Goal: Information Seeking & Learning: Learn about a topic

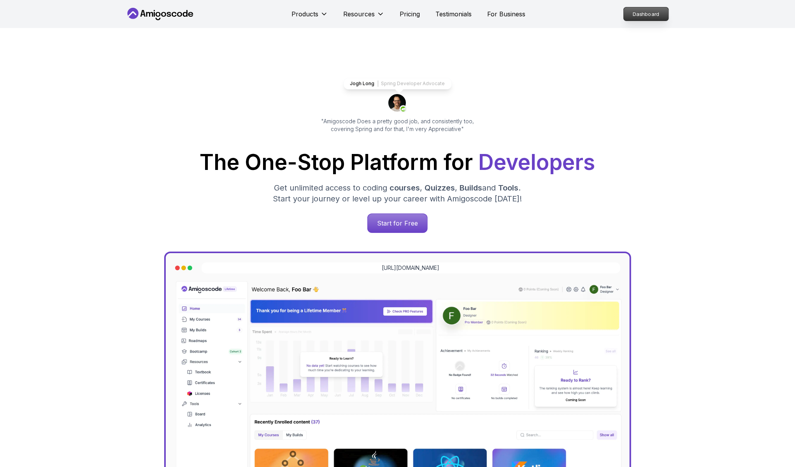
click at [646, 18] on p "Dashboard" at bounding box center [646, 13] width 45 height 13
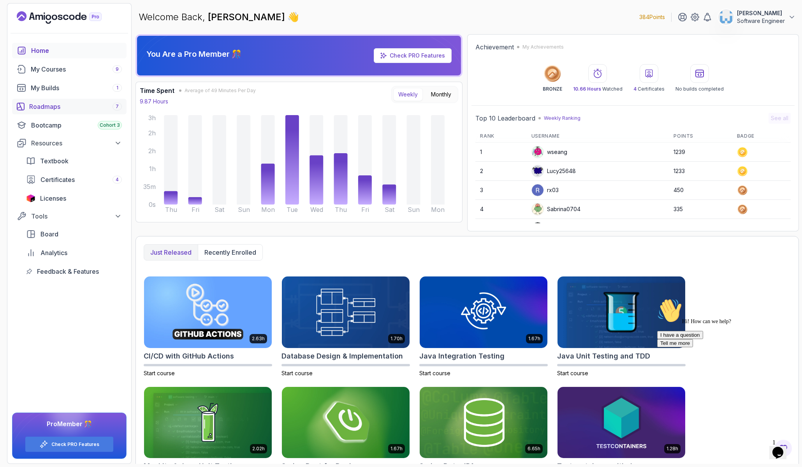
click at [51, 105] on div "Roadmaps 7" at bounding box center [75, 106] width 93 height 9
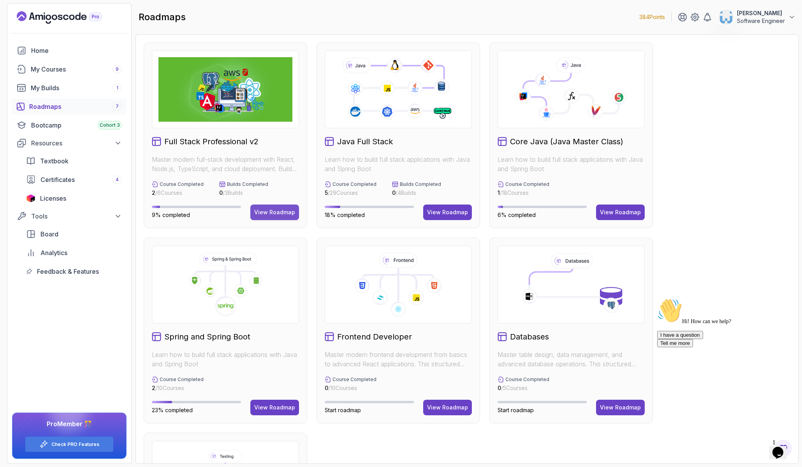
click at [258, 215] on div "View Roadmap" at bounding box center [274, 213] width 41 height 8
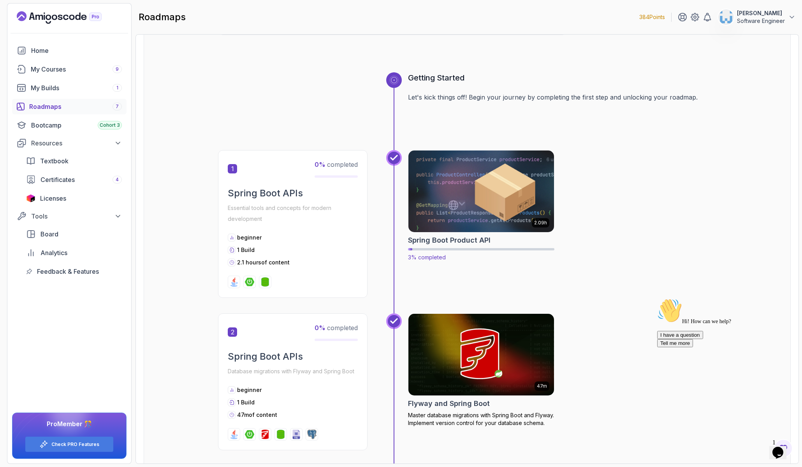
scroll to position [287, 0]
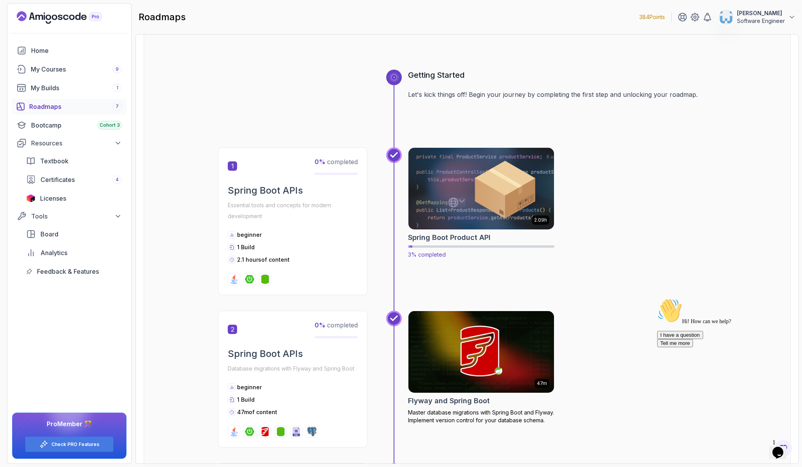
click at [462, 218] on img at bounding box center [481, 189] width 153 height 86
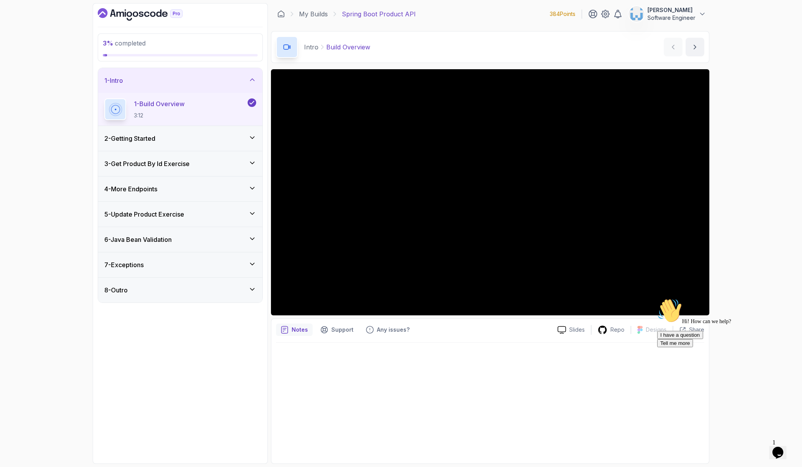
click at [170, 137] on div "2 - Getting Started" at bounding box center [180, 138] width 152 height 9
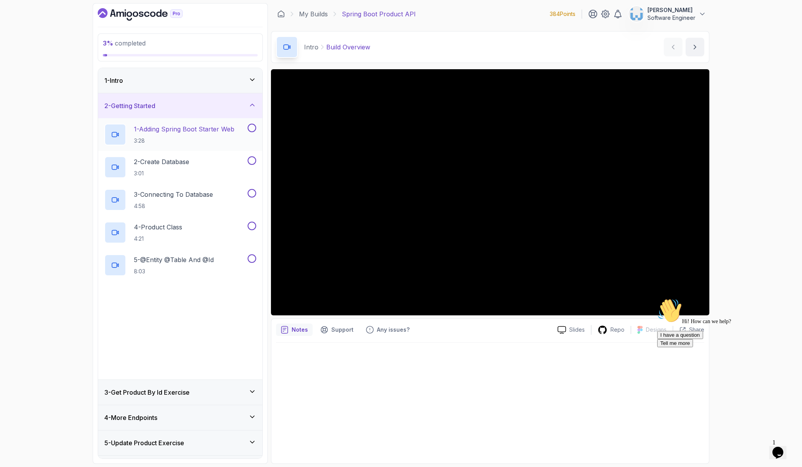
click at [181, 127] on p "1 - Adding Spring Boot Starter Web" at bounding box center [184, 129] width 100 height 9
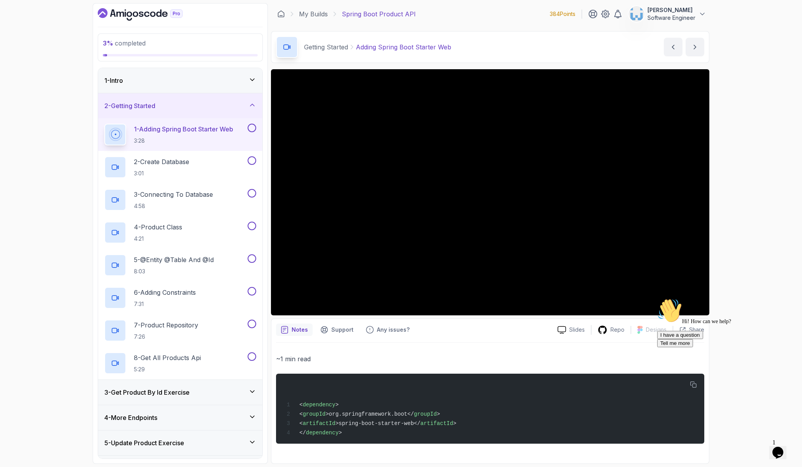
click at [657, 299] on icon "Chat attention grabber" at bounding box center [657, 299] width 0 height 0
click at [750, 235] on div "3 % completed 1 - Intro 2 - Getting Started 1 - Adding Spring Boot Starter Web …" at bounding box center [401, 233] width 802 height 467
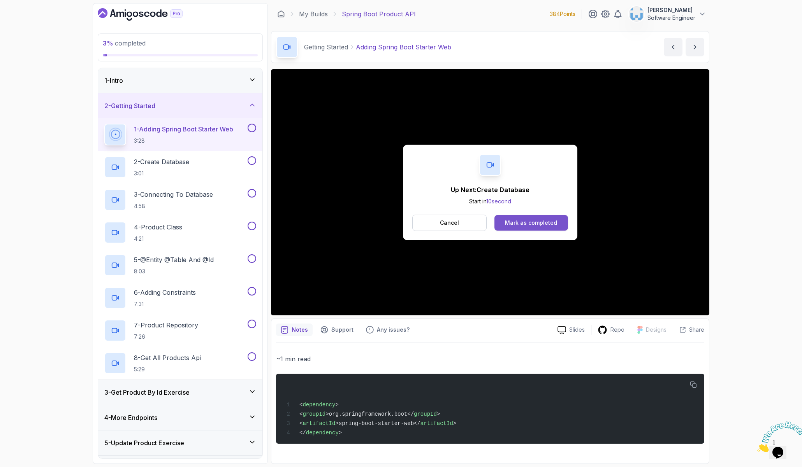
click at [543, 227] on button "Mark as completed" at bounding box center [531, 223] width 74 height 16
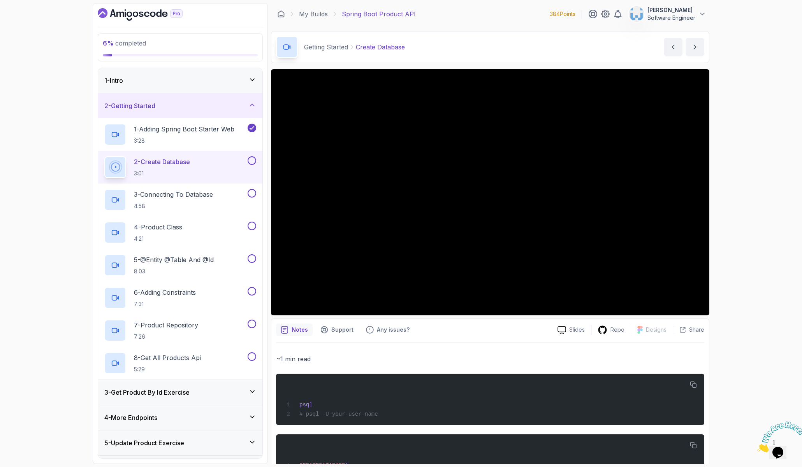
click at [779, 447] on img at bounding box center [781, 437] width 48 height 31
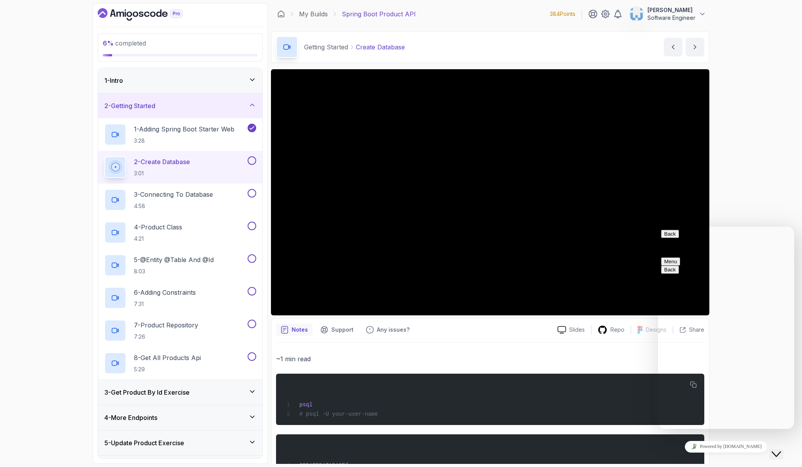
click at [680, 258] on button "Menu" at bounding box center [670, 262] width 19 height 8
click at [683, 244] on p "Customer Support" at bounding box center [726, 247] width 130 height 7
click at [673, 238] on button "Back" at bounding box center [670, 234] width 18 height 8
click at [781, 451] on icon "Close Chat This icon closes the chat window." at bounding box center [775, 454] width 9 height 9
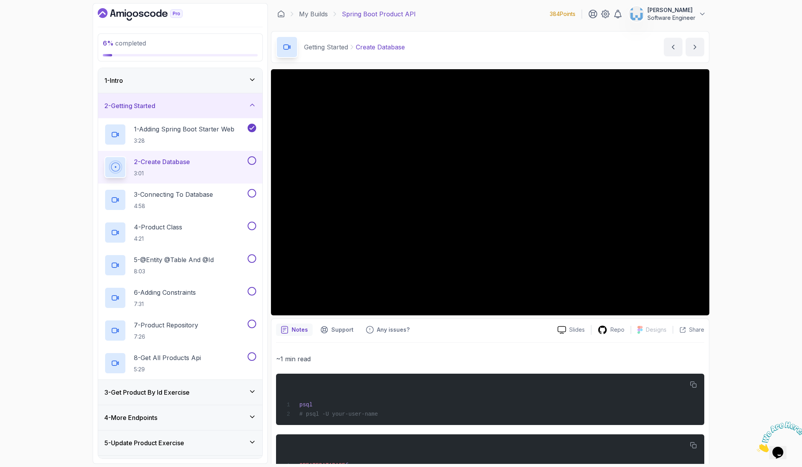
click at [757, 447] on icon "Close" at bounding box center [757, 450] width 0 height 7
click at [766, 362] on div "6 % completed 1 - Intro 2 - Getting Started 1 - Adding Spring Boot Starter Web …" at bounding box center [401, 233] width 802 height 467
click at [739, 248] on div "6 % completed 1 - Intro 2 - Getting Started 1 - Adding Spring Boot Starter Web …" at bounding box center [401, 233] width 802 height 467
click at [779, 380] on div "6 % completed 1 - Intro 2 - Getting Started 1 - Adding Spring Boot Starter Web …" at bounding box center [401, 233] width 802 height 467
click at [719, 369] on div "6 % completed 1 - Intro 2 - Getting Started 1 - Adding Spring Boot Starter Web …" at bounding box center [401, 233] width 802 height 467
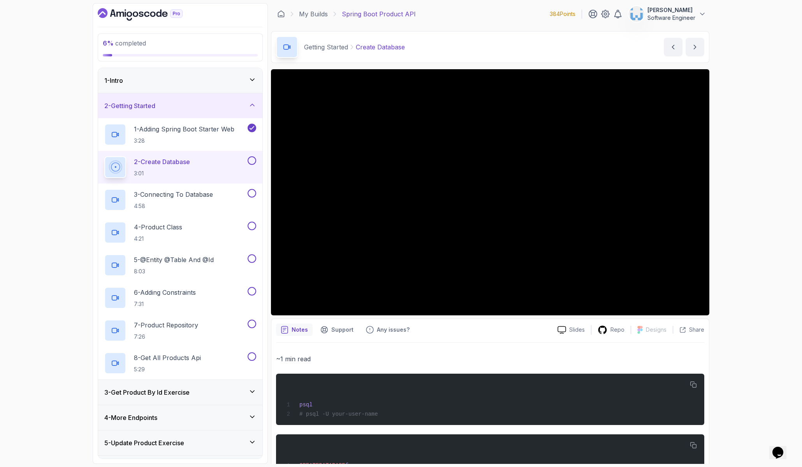
click at [613, 360] on p "~1 min read" at bounding box center [490, 359] width 428 height 11
click at [727, 237] on div "6 % completed 1 - Intro 2 - Getting Started 1 - Adding Spring Boot Starter Web …" at bounding box center [401, 233] width 802 height 467
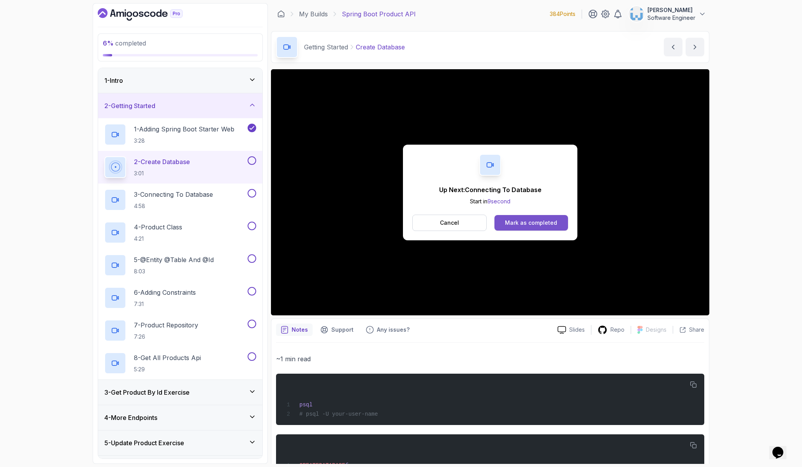
click at [515, 222] on div "Mark as completed" at bounding box center [531, 223] width 52 height 8
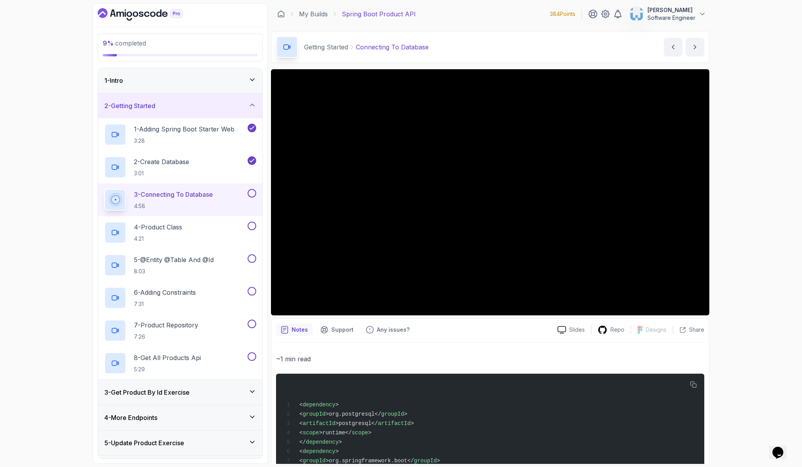
click at [767, 199] on div "9 % completed 1 - Intro 2 - Getting Started 1 - Adding Spring Boot Starter Web …" at bounding box center [401, 233] width 802 height 467
click at [749, 208] on div "9 % completed 1 - Intro 2 - Getting Started 1 - Adding Spring Boot Starter Web …" at bounding box center [401, 233] width 802 height 467
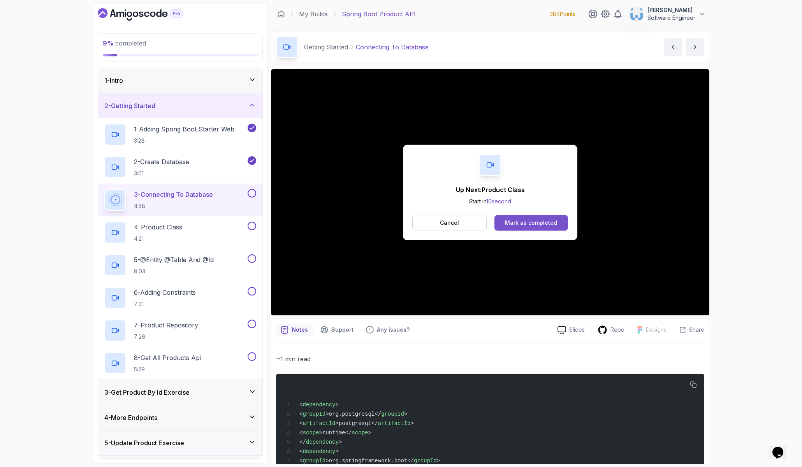
click at [550, 223] on div "Mark as completed" at bounding box center [531, 223] width 52 height 8
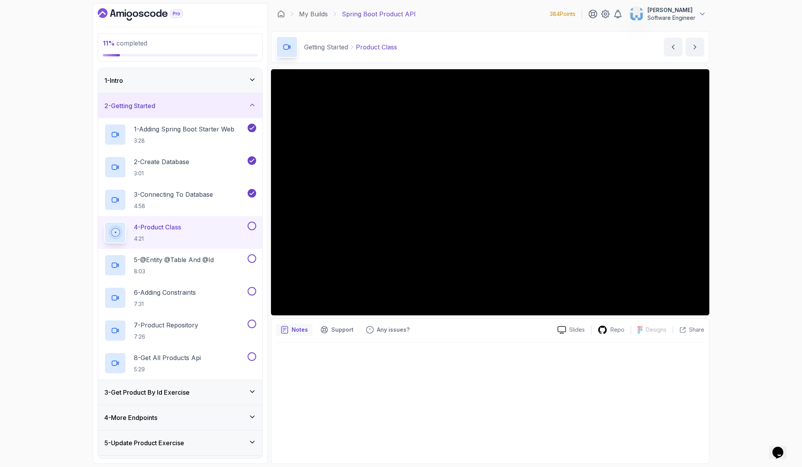
click at [737, 265] on div "11 % completed 1 - Intro 2 - Getting Started 1 - Adding Spring Boot Starter Web…" at bounding box center [401, 233] width 802 height 467
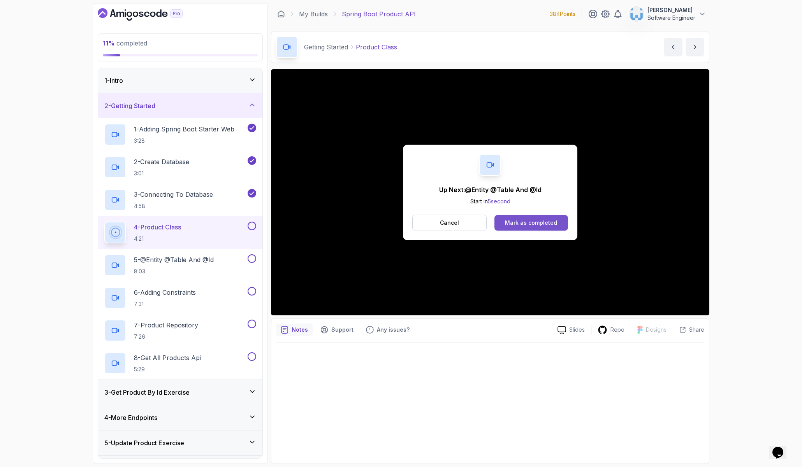
click at [520, 228] on button "Mark as completed" at bounding box center [531, 223] width 74 height 16
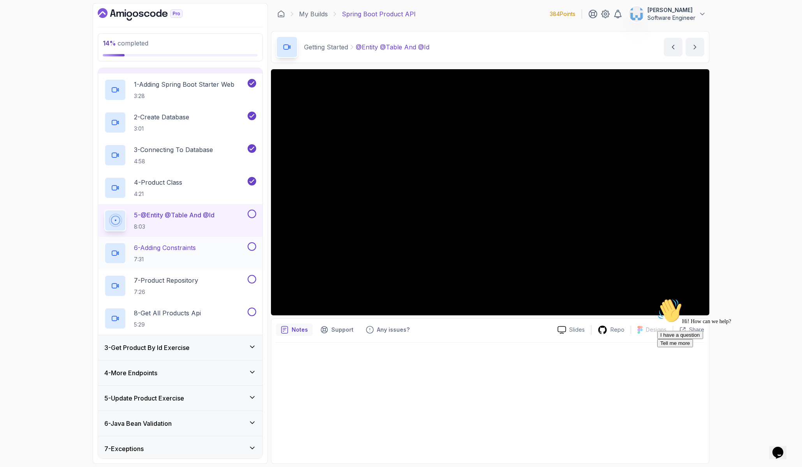
scroll to position [73, 0]
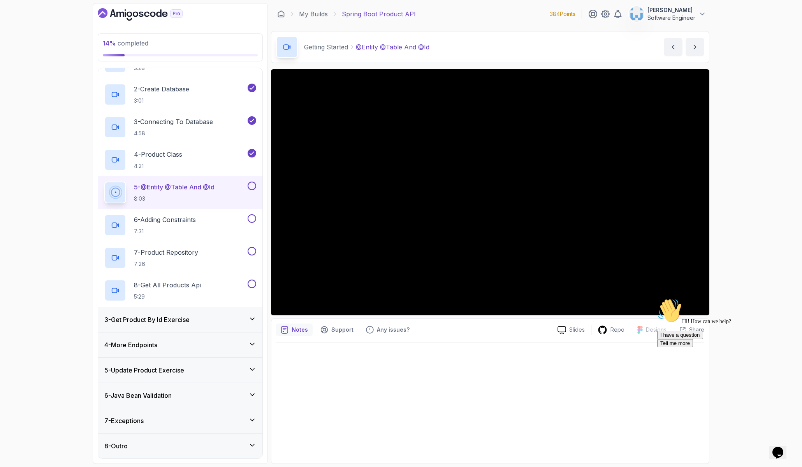
click at [657, 299] on icon "Chat attention grabber" at bounding box center [657, 299] width 0 height 0
click at [784, 312] on div "14 % completed 1 - Intro 2 - Getting Started 1 - Adding Spring Boot Starter Web…" at bounding box center [401, 233] width 802 height 467
click at [657, 299] on icon "Chat attention grabber" at bounding box center [657, 299] width 0 height 0
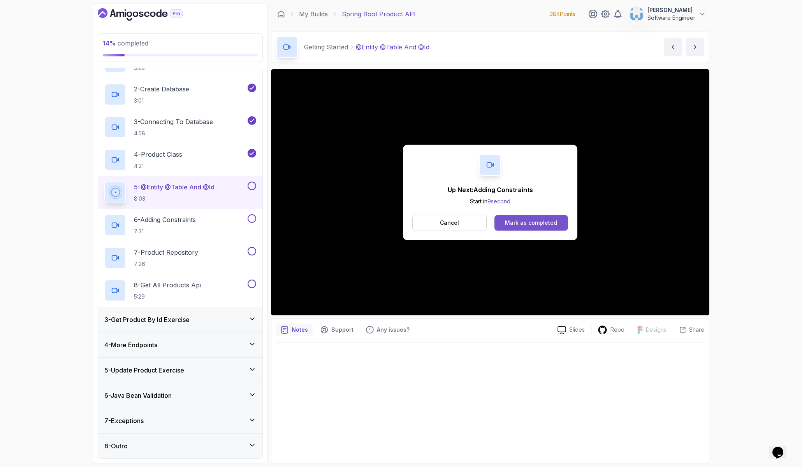
click at [552, 225] on div "Mark as completed" at bounding box center [531, 223] width 52 height 8
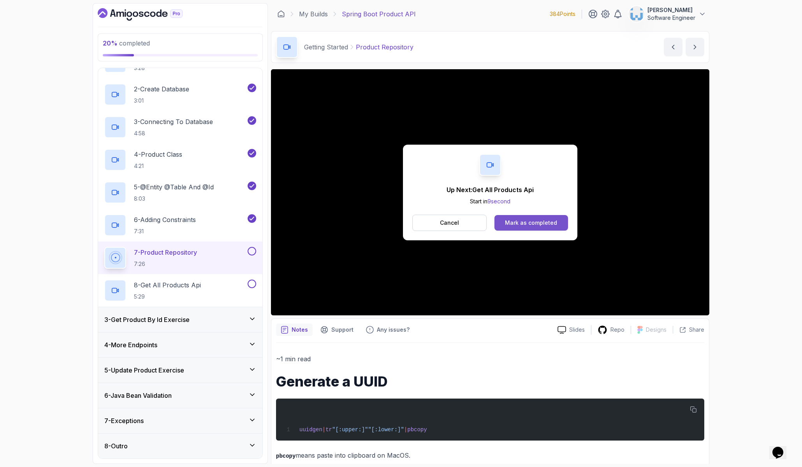
click at [530, 227] on button "Mark as completed" at bounding box center [531, 223] width 74 height 16
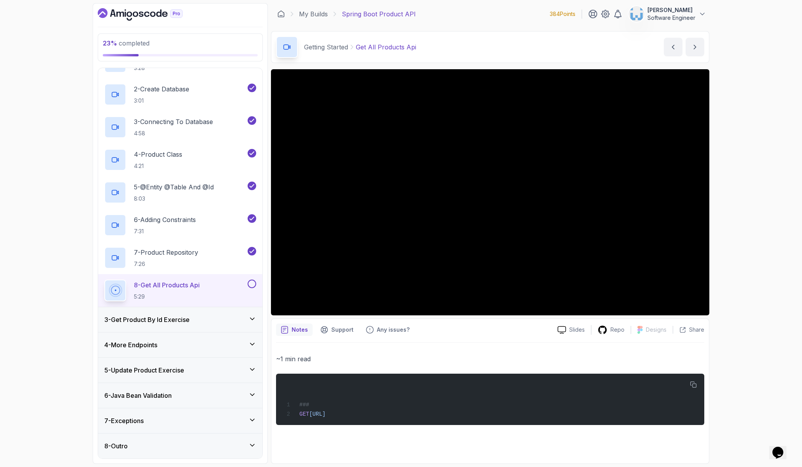
click at [179, 443] on div "8 - Outro" at bounding box center [180, 446] width 152 height 9
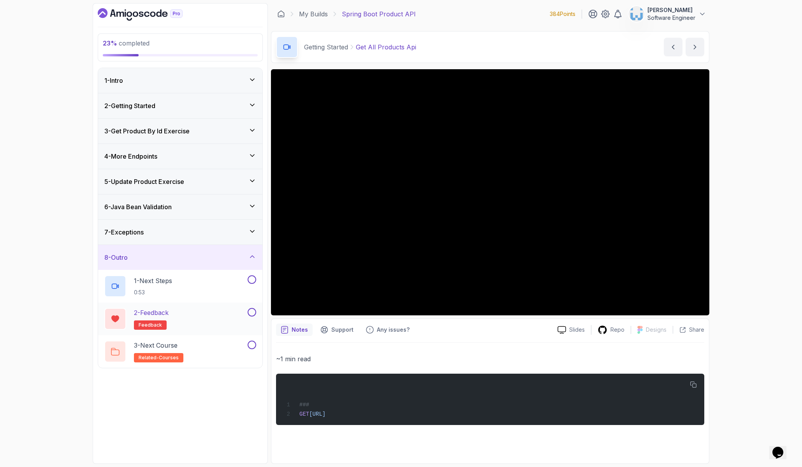
click at [251, 316] on button at bounding box center [252, 312] width 9 height 9
click at [254, 346] on button at bounding box center [252, 345] width 9 height 9
click at [255, 260] on icon at bounding box center [252, 257] width 8 height 8
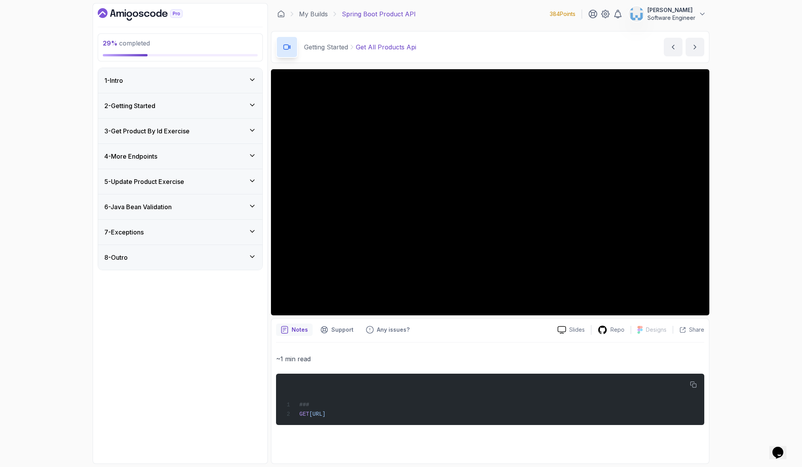
click at [228, 127] on div "3 - Get Product By Id Exercise" at bounding box center [180, 131] width 152 height 9
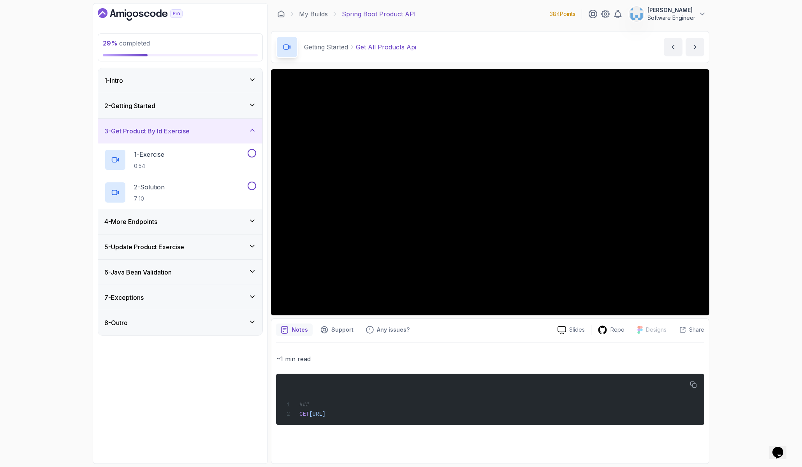
click at [228, 127] on div "3 - Get Product By Id Exercise" at bounding box center [180, 131] width 152 height 9
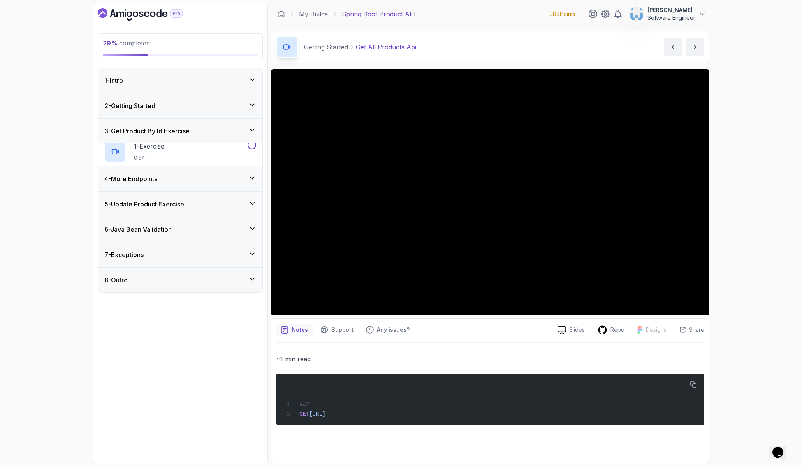
click at [230, 111] on div "2 - Getting Started" at bounding box center [180, 105] width 164 height 25
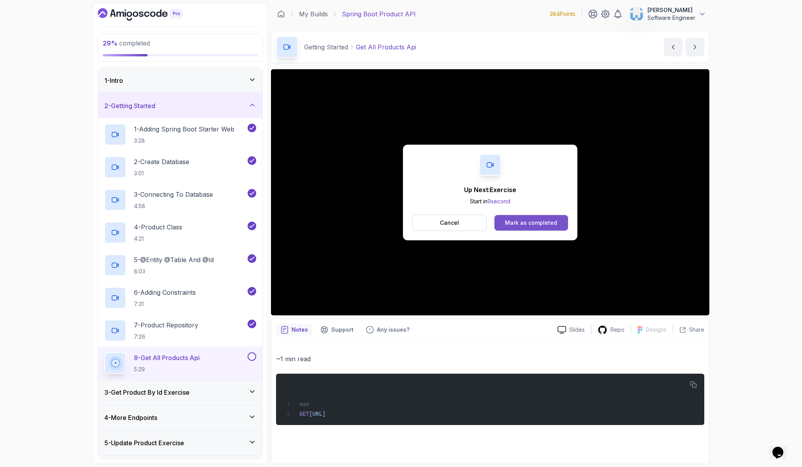
click at [538, 227] on button "Mark as completed" at bounding box center [531, 223] width 74 height 16
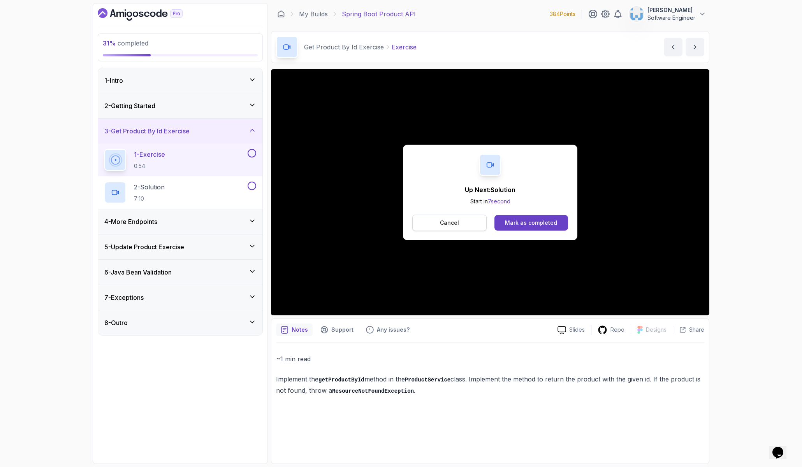
click at [469, 220] on button "Cancel" at bounding box center [449, 223] width 74 height 16
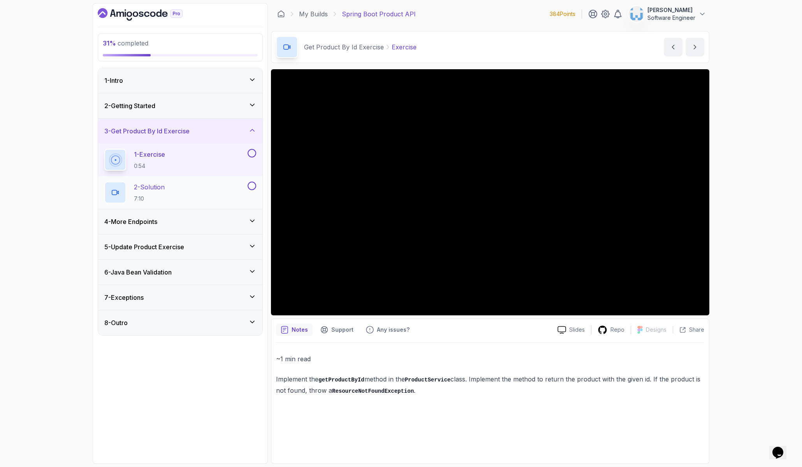
click at [176, 195] on div "2 - Solution 7:10" at bounding box center [175, 193] width 142 height 22
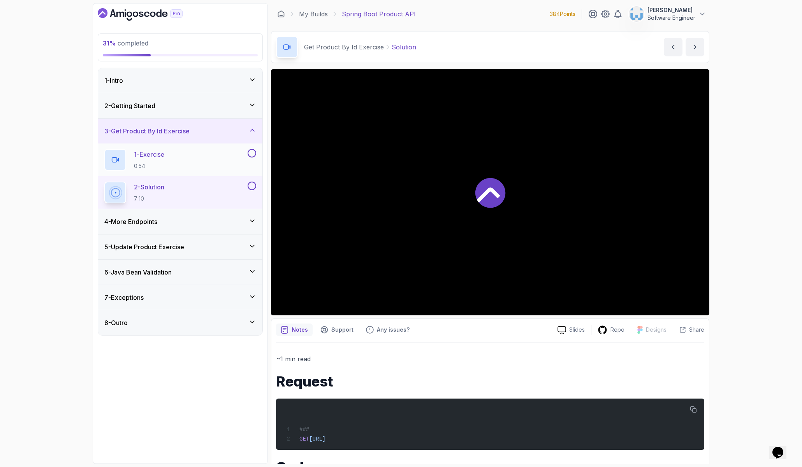
click at [251, 154] on button at bounding box center [252, 153] width 9 height 9
click at [248, 222] on icon at bounding box center [252, 221] width 8 height 8
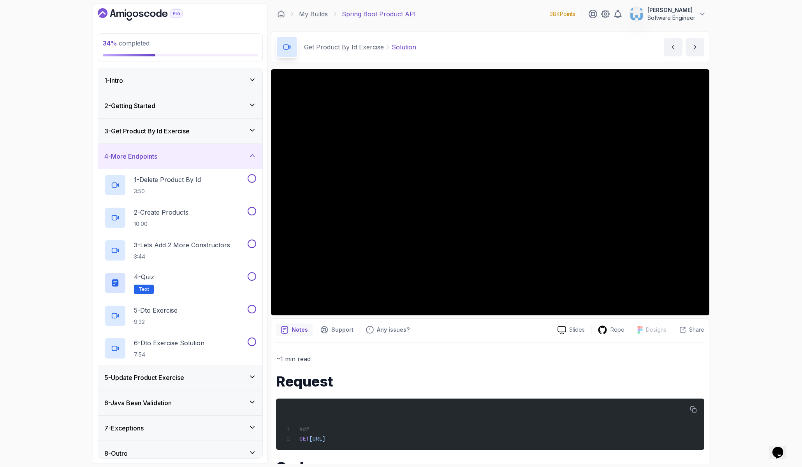
click at [251, 160] on icon at bounding box center [252, 156] width 8 height 8
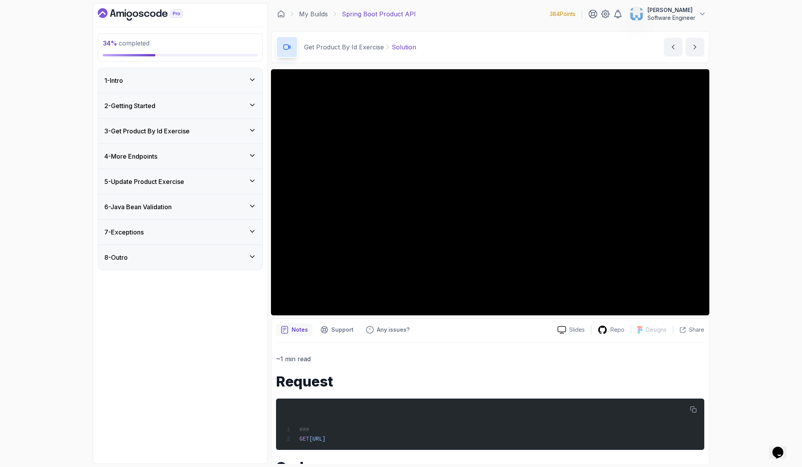
click at [772, 310] on div "34 % completed 1 - Intro 2 - Getting Started 3 - Get Product By Id Exercise 4 -…" at bounding box center [401, 233] width 802 height 467
click at [221, 157] on div "4 - More Endpoints" at bounding box center [180, 156] width 152 height 9
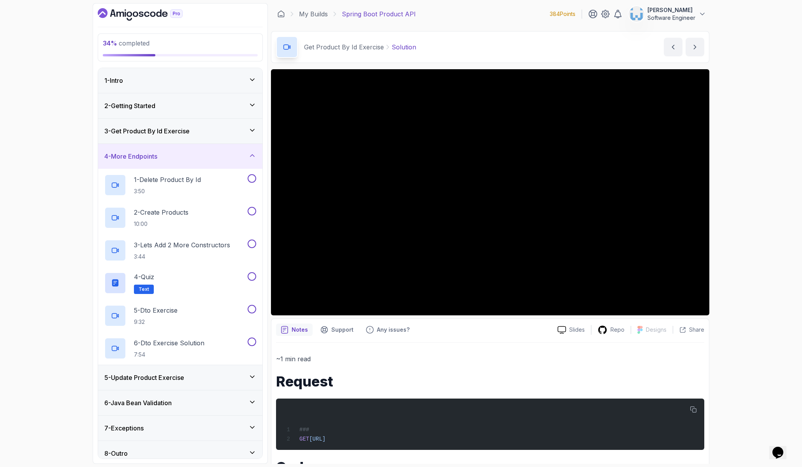
click at [221, 157] on div "4 - More Endpoints" at bounding box center [180, 156] width 152 height 9
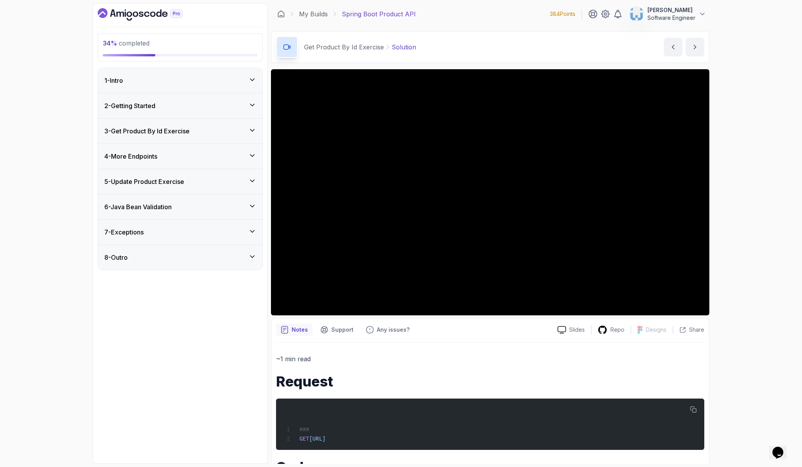
click at [212, 184] on div "5 - Update Product Exercise" at bounding box center [180, 181] width 152 height 9
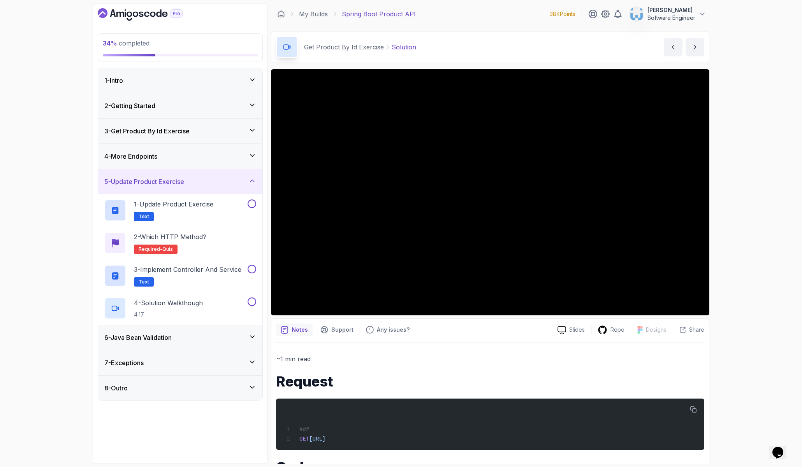
click at [212, 184] on div "5 - Update Product Exercise" at bounding box center [180, 181] width 152 height 9
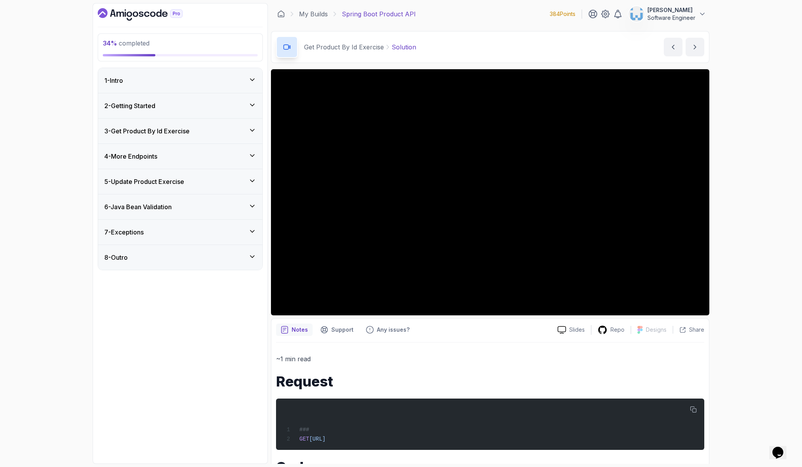
click at [207, 161] on div "4 - More Endpoints" at bounding box center [180, 156] width 152 height 9
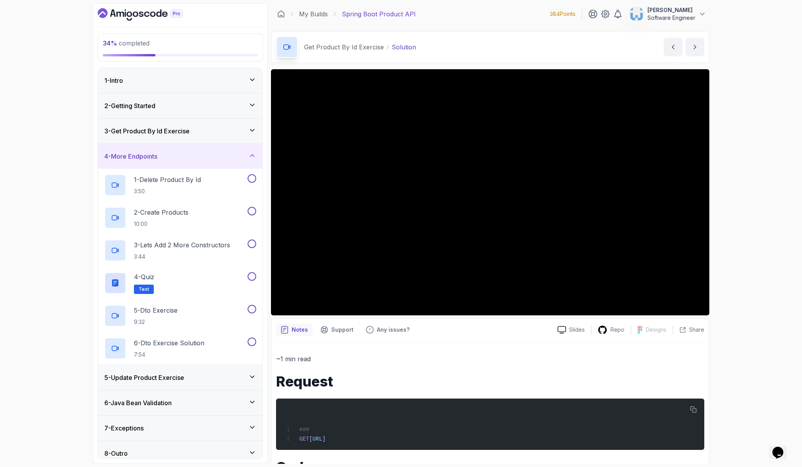
click at [209, 155] on div "4 - More Endpoints" at bounding box center [180, 156] width 152 height 9
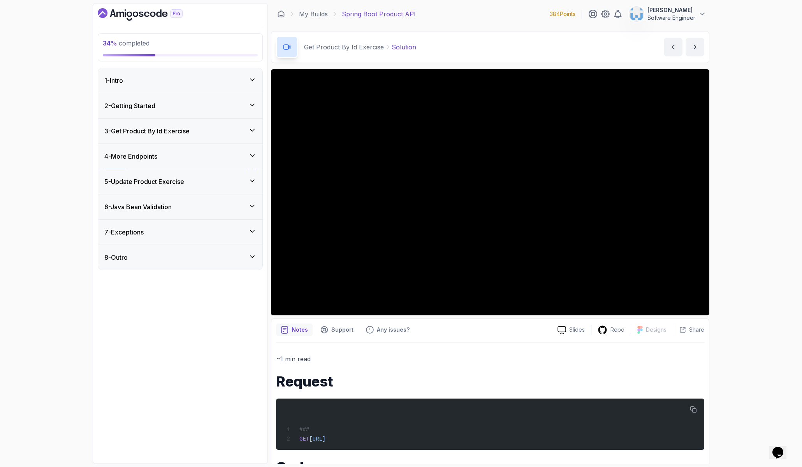
click at [216, 135] on div "3 - Get Product By Id Exercise" at bounding box center [180, 131] width 152 height 9
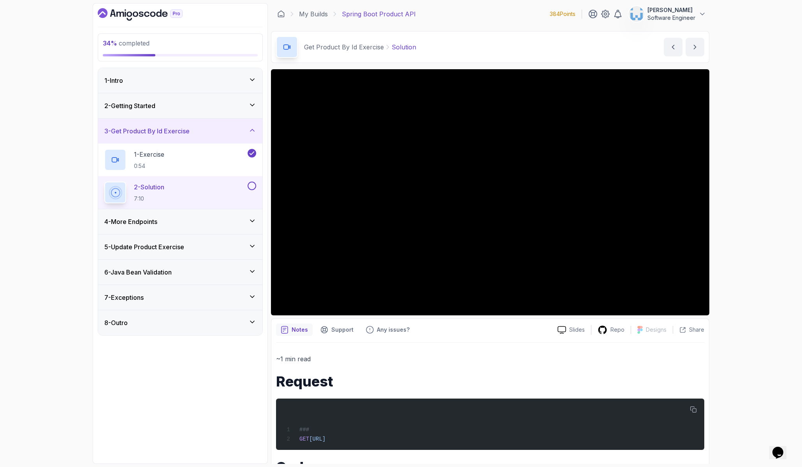
click at [216, 135] on div "3 - Get Product By Id Exercise" at bounding box center [180, 131] width 152 height 9
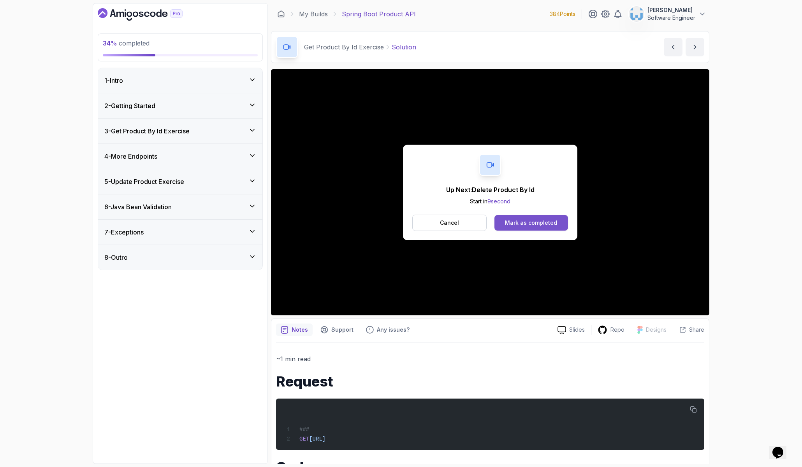
click at [523, 225] on div "Mark as completed" at bounding box center [531, 223] width 52 height 8
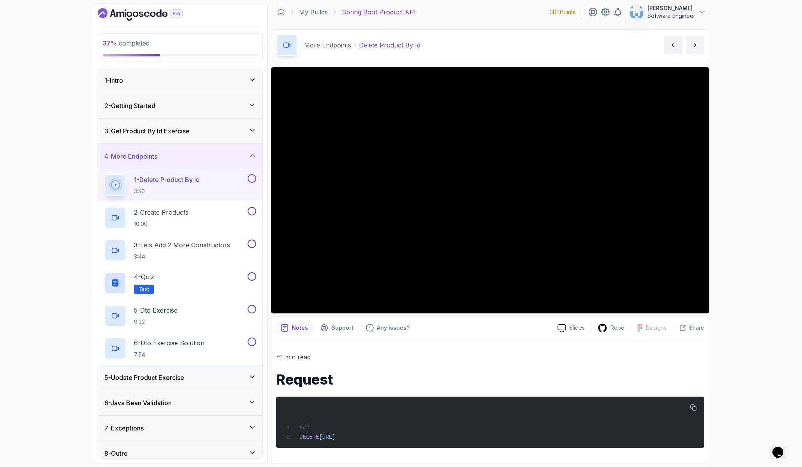
scroll to position [8, 0]
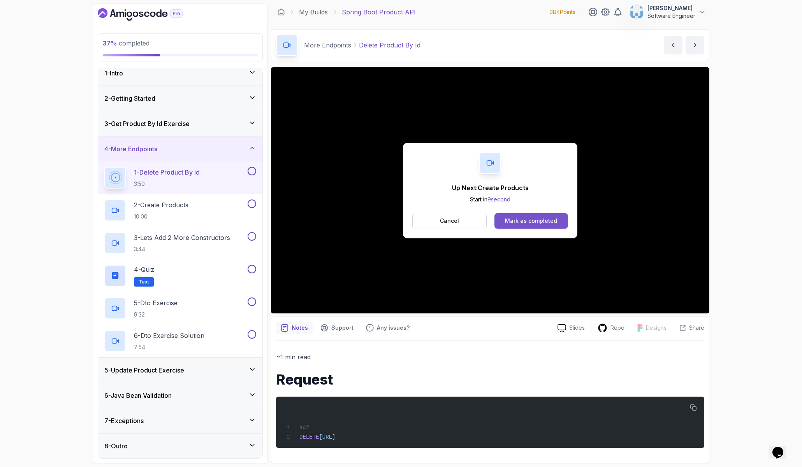
click at [510, 224] on button "Mark as completed" at bounding box center [531, 221] width 74 height 16
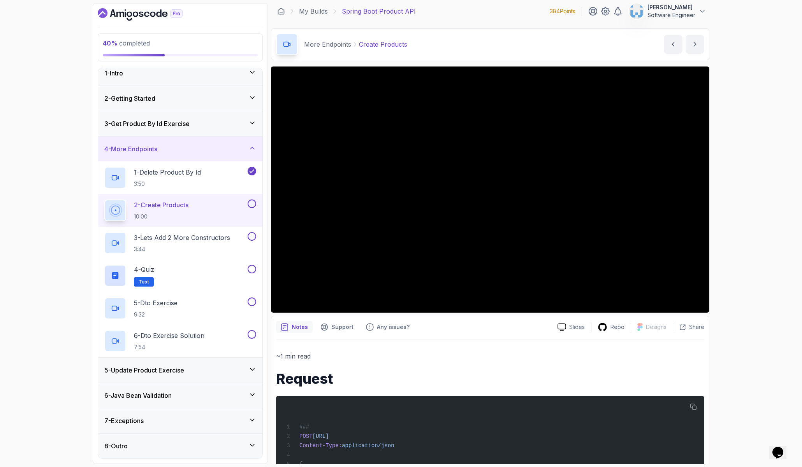
click at [174, 445] on div "8 - Outro" at bounding box center [180, 446] width 152 height 9
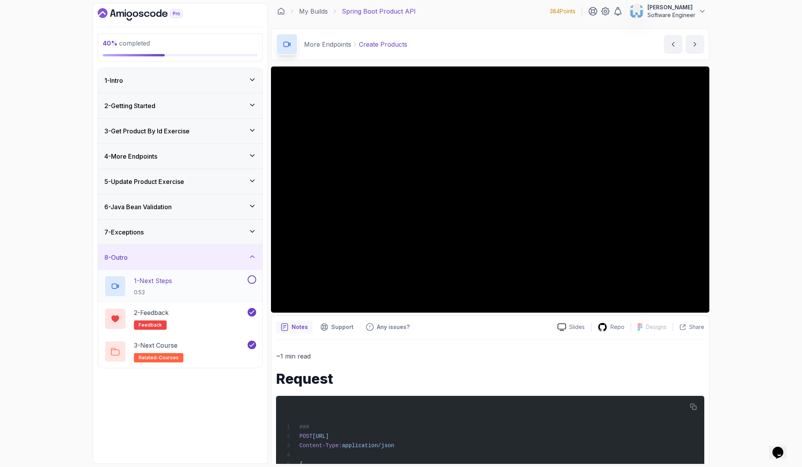
click at [172, 285] on p "1 - Next Steps" at bounding box center [153, 280] width 38 height 9
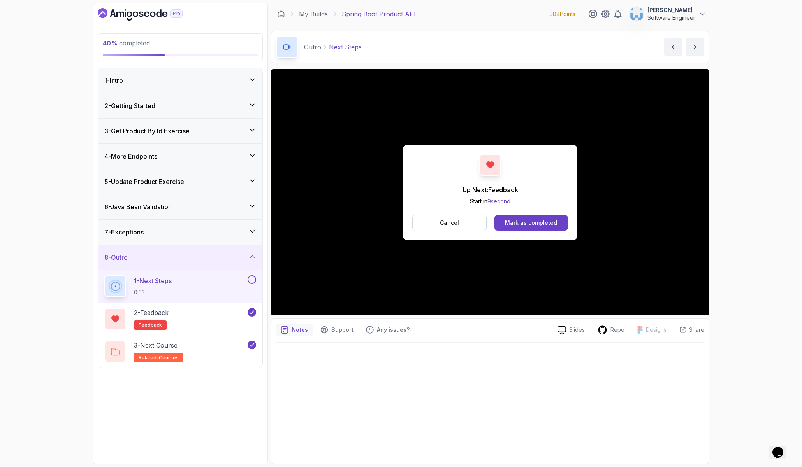
click at [253, 281] on button at bounding box center [252, 280] width 9 height 9
click at [248, 256] on div "8 - Outro" at bounding box center [180, 257] width 152 height 9
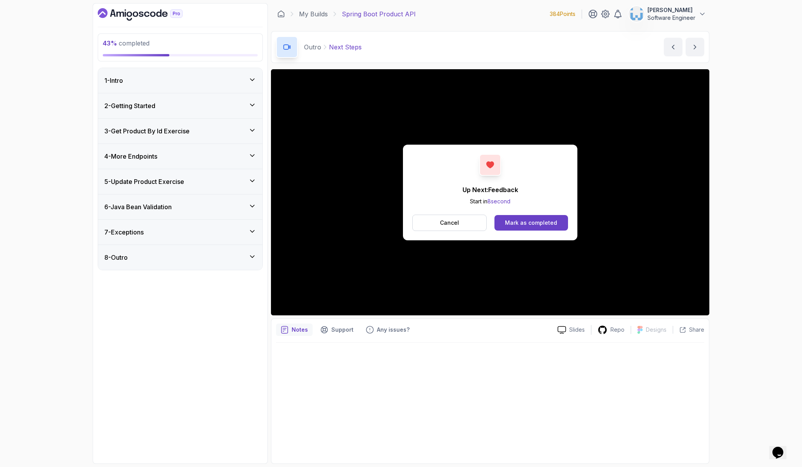
click at [244, 155] on div "4 - More Endpoints" at bounding box center [180, 156] width 152 height 9
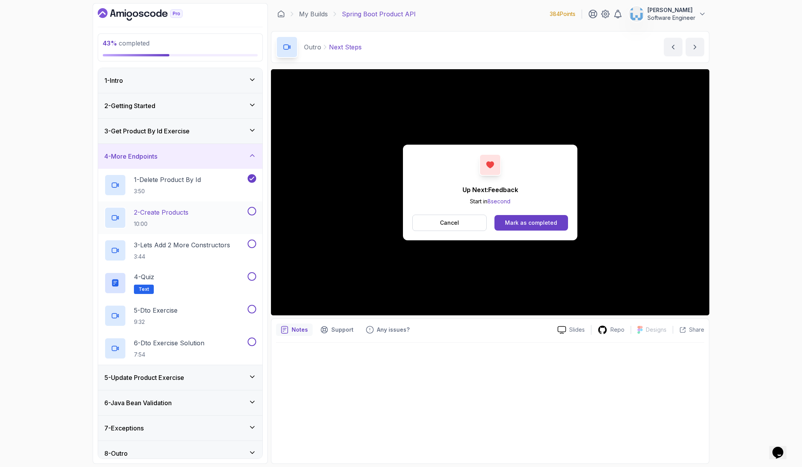
click at [184, 220] on p "10:00" at bounding box center [161, 224] width 54 height 8
